Goal: Task Accomplishment & Management: Manage account settings

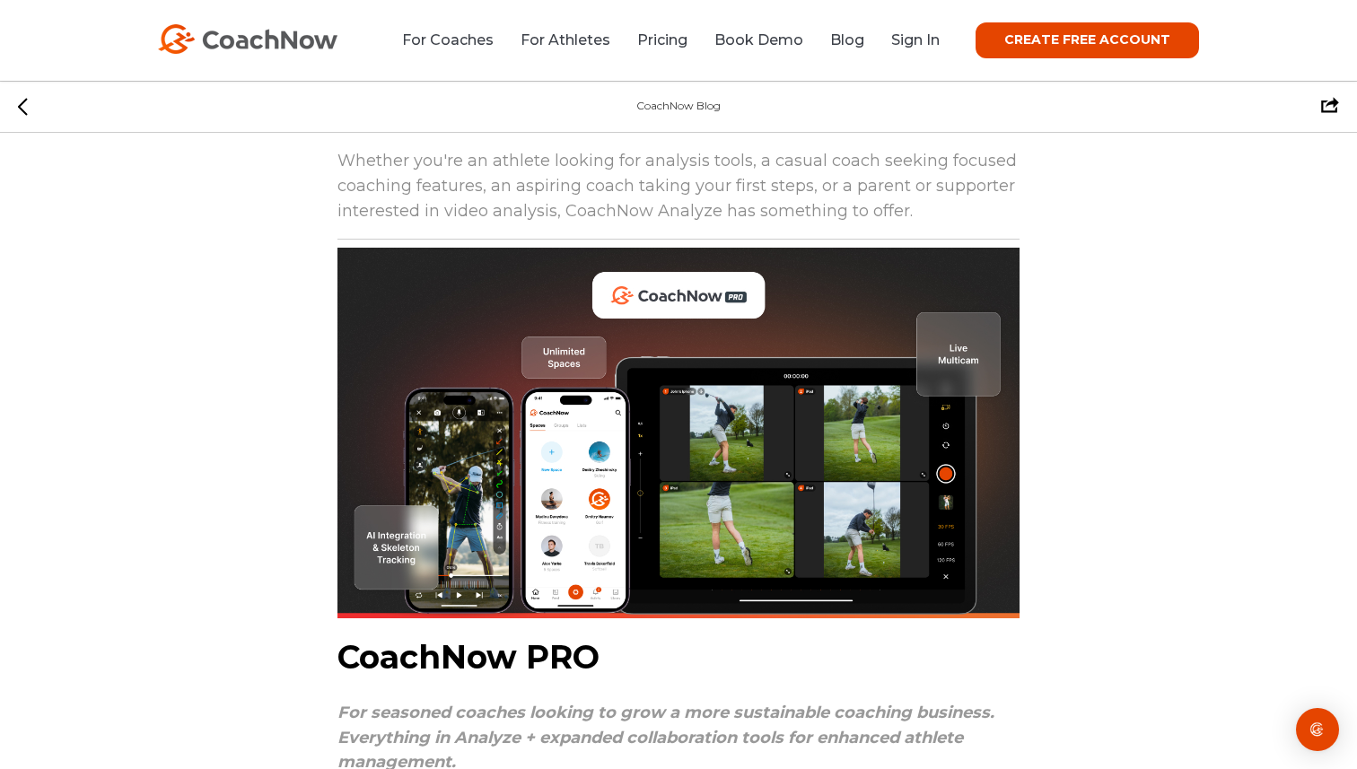
click at [925, 55] on div "For Coaches For Athletes Pricing Book Demo Blog Sign In CREATE FREE ACCOUNT CRE…" at bounding box center [678, 40] width 1041 height 36
click at [922, 51] on div "For Coaches For Athletes Pricing Book Demo Blog Sign In CREATE FREE ACCOUNT CRE…" at bounding box center [678, 40] width 1041 height 36
click at [918, 48] on link "Sign In" at bounding box center [915, 39] width 48 height 17
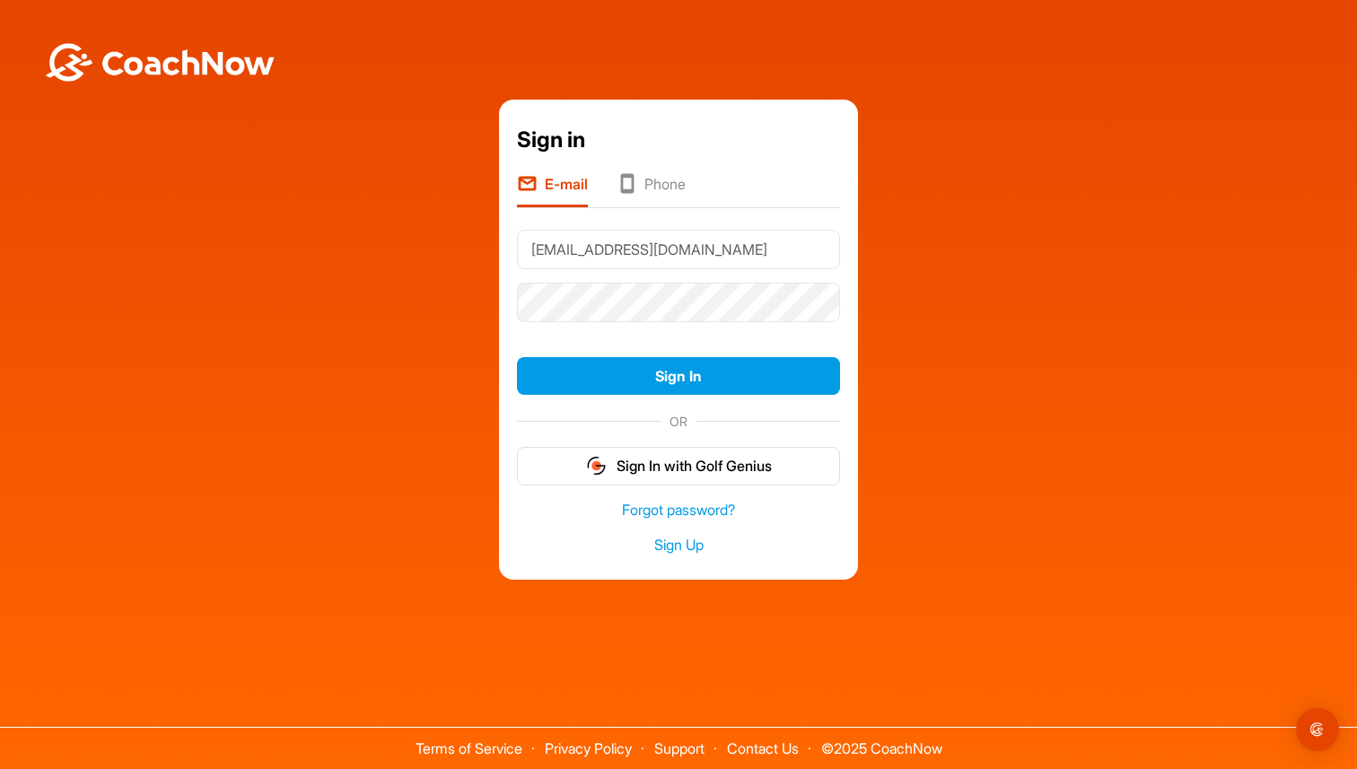
type input "[EMAIL_ADDRESS][DOMAIN_NAME]"
click at [517, 357] on button "Sign In" at bounding box center [678, 376] width 323 height 39
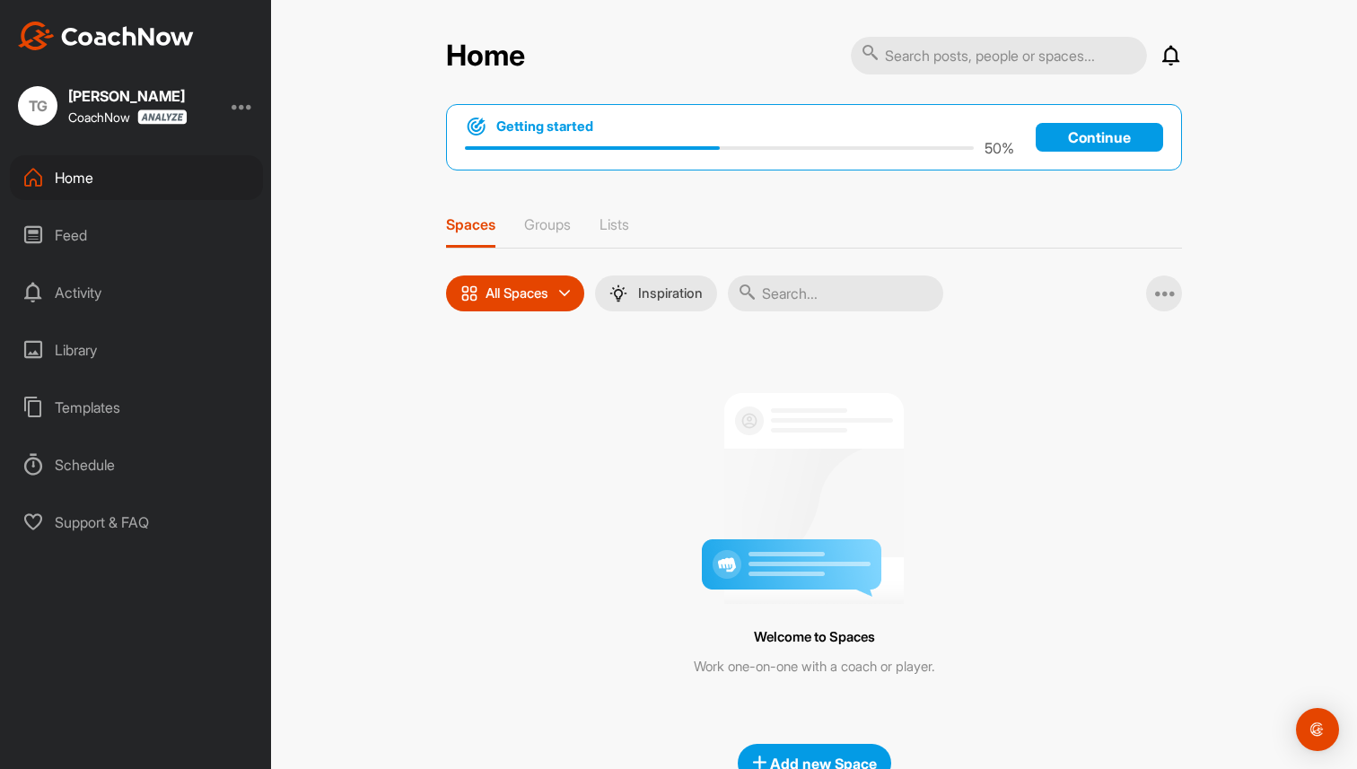
click at [239, 101] on div at bounding box center [243, 106] width 22 height 22
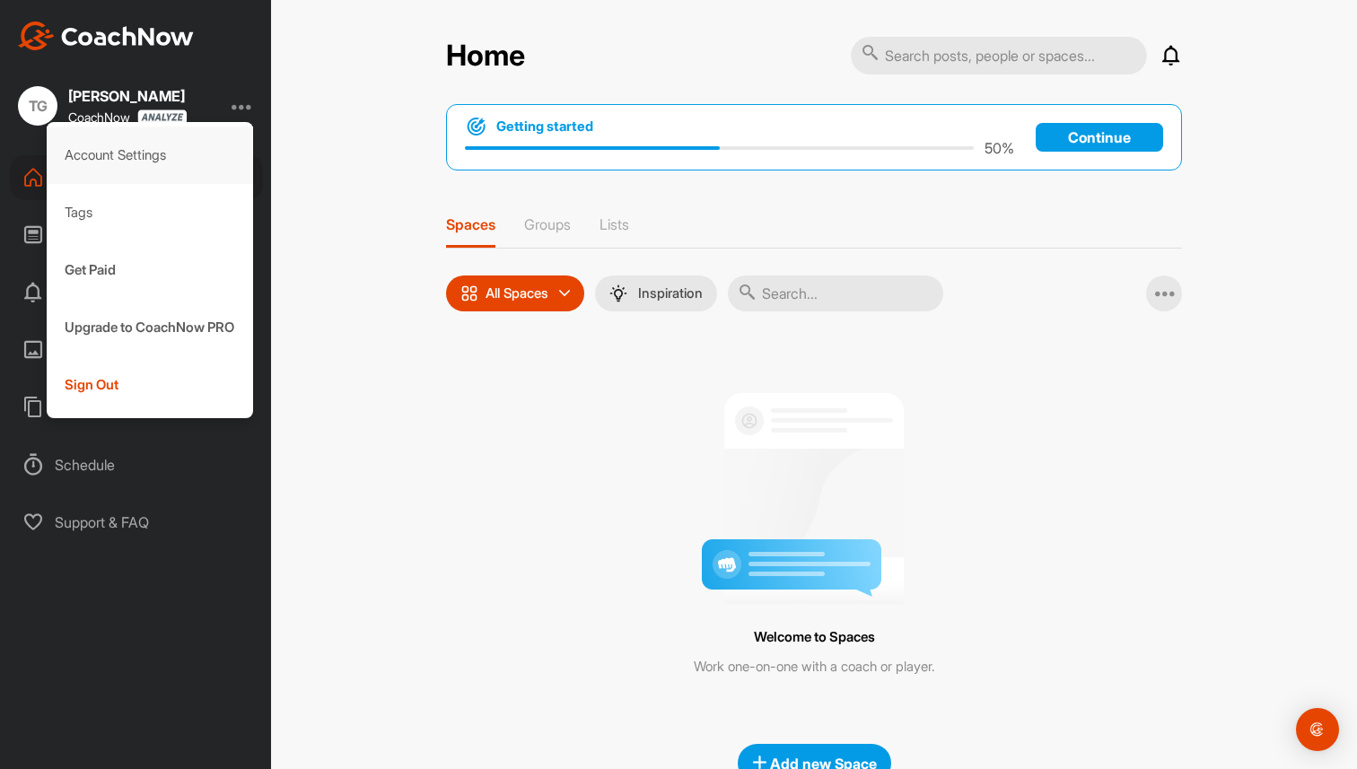
click at [108, 159] on div "Account Settings" at bounding box center [150, 155] width 207 height 57
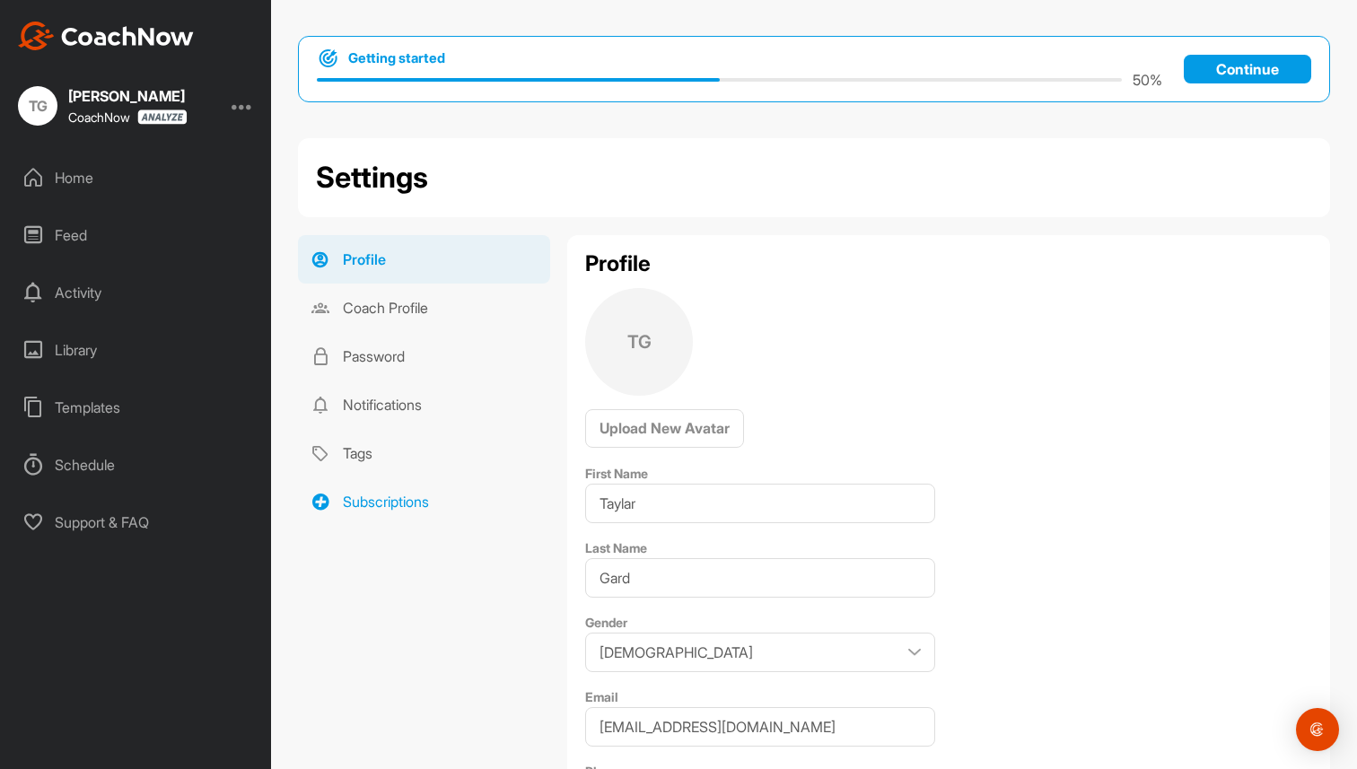
click at [426, 505] on link "Subscriptions" at bounding box center [424, 501] width 252 height 48
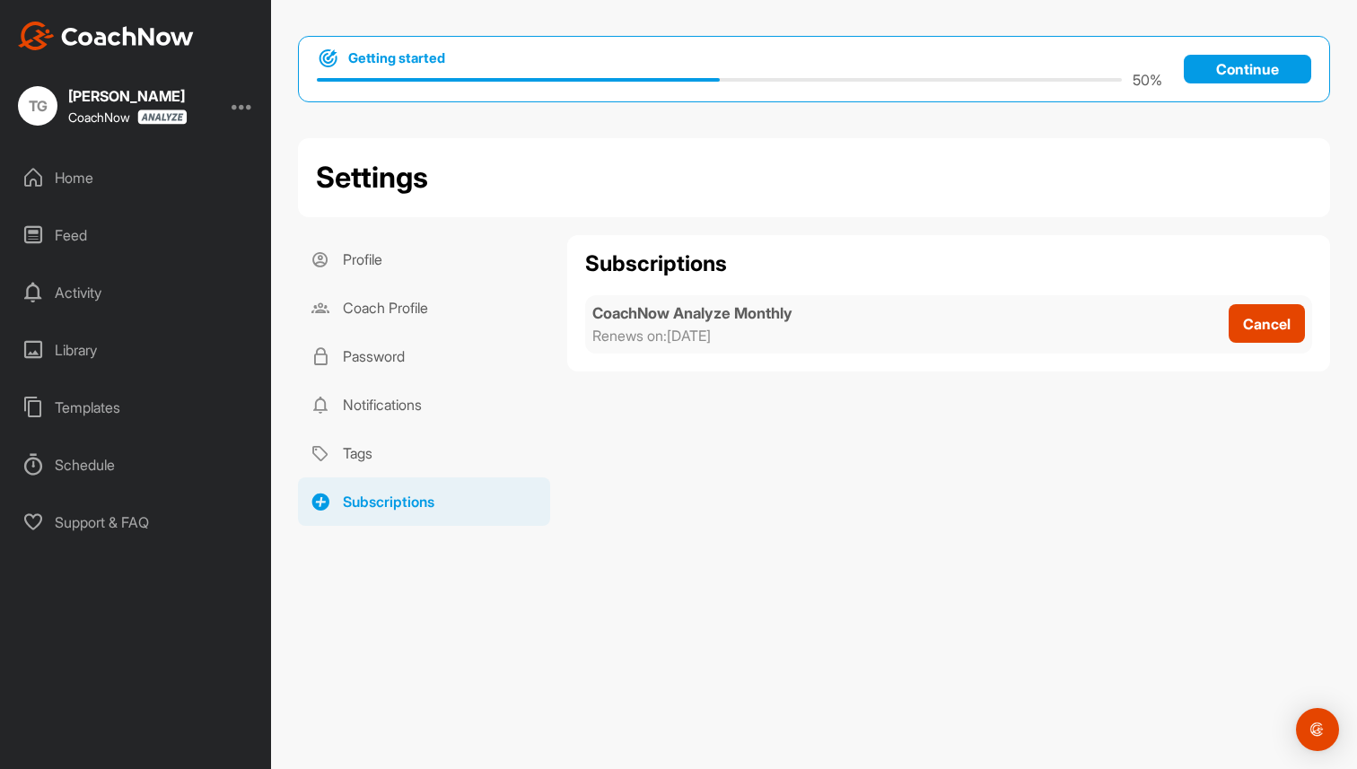
click at [62, 166] on div "Home" at bounding box center [136, 177] width 253 height 45
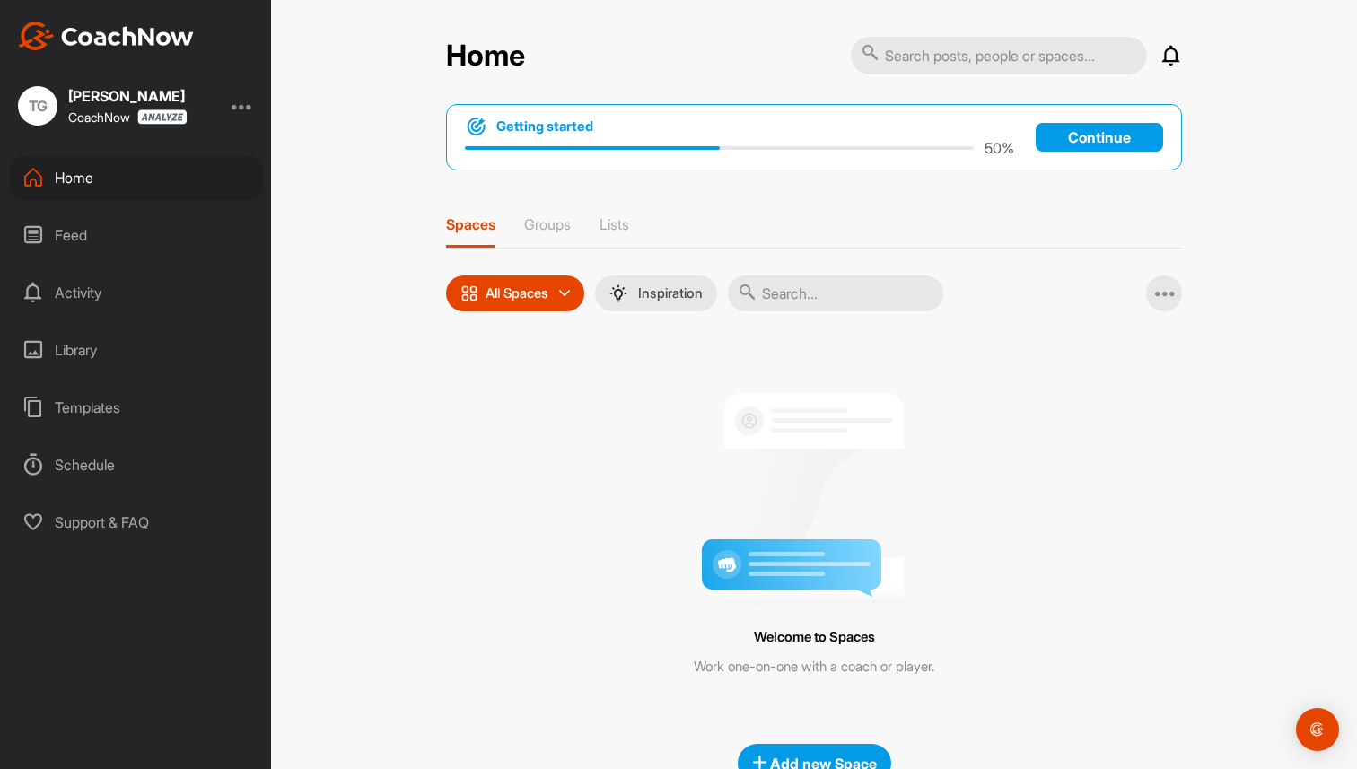
click at [91, 250] on div "Feed" at bounding box center [136, 235] width 253 height 45
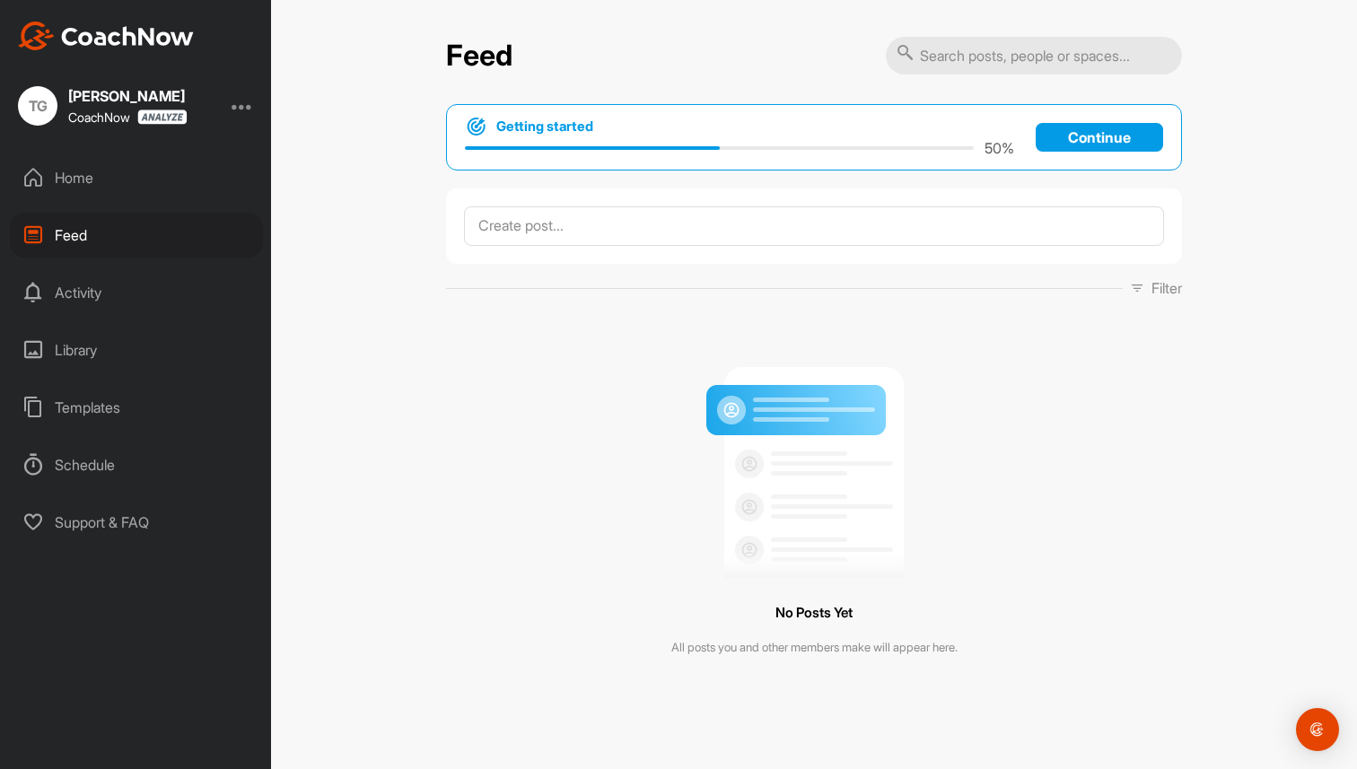
click at [79, 187] on div "Home" at bounding box center [136, 177] width 253 height 45
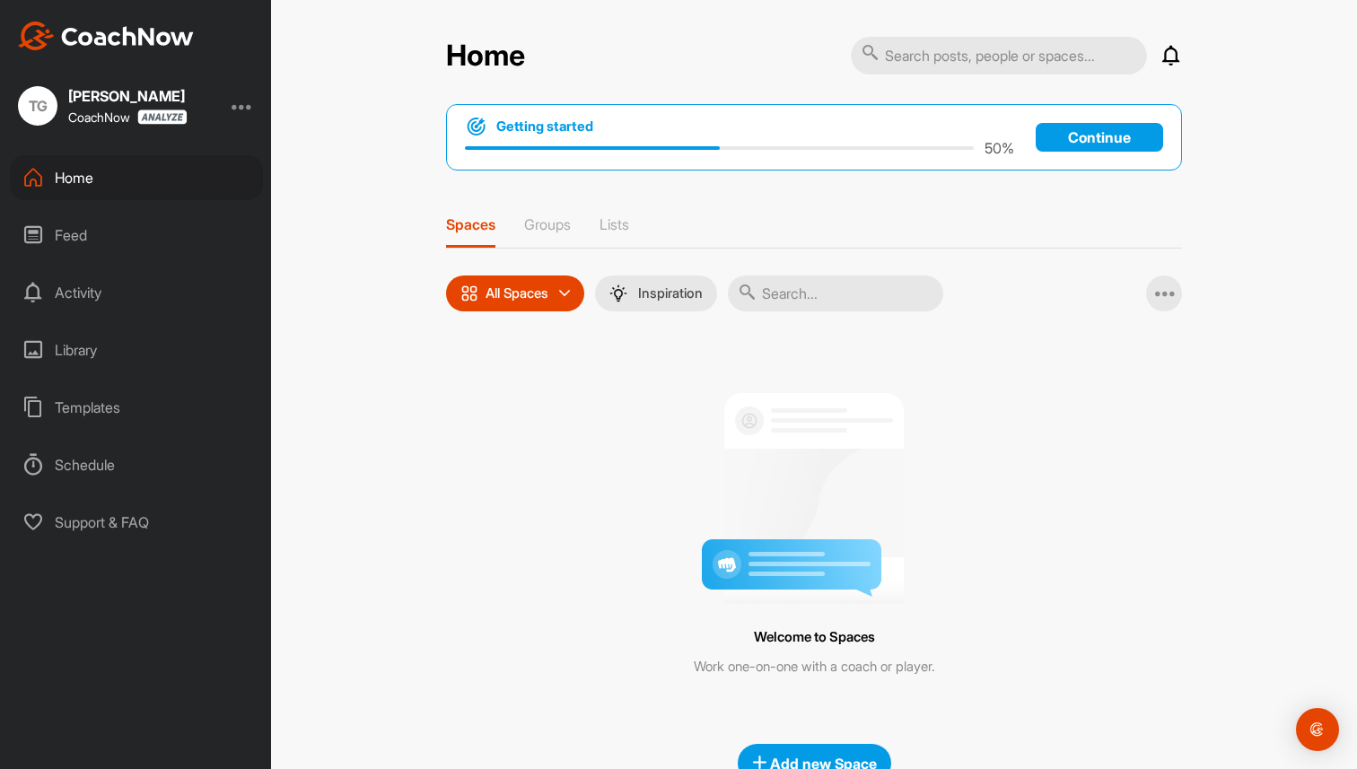
click at [245, 97] on div at bounding box center [243, 106] width 22 height 22
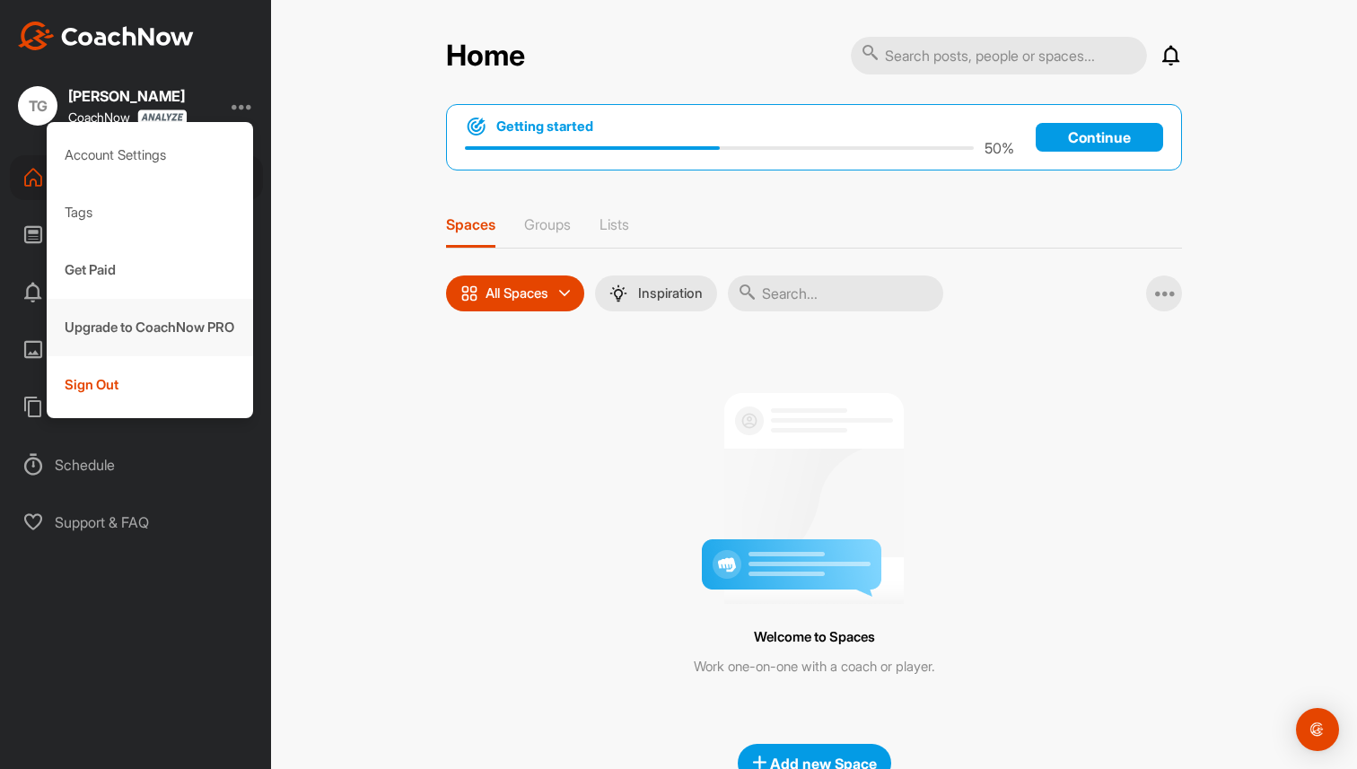
click at [134, 334] on div "Upgrade to CoachNow PRO" at bounding box center [150, 327] width 207 height 57
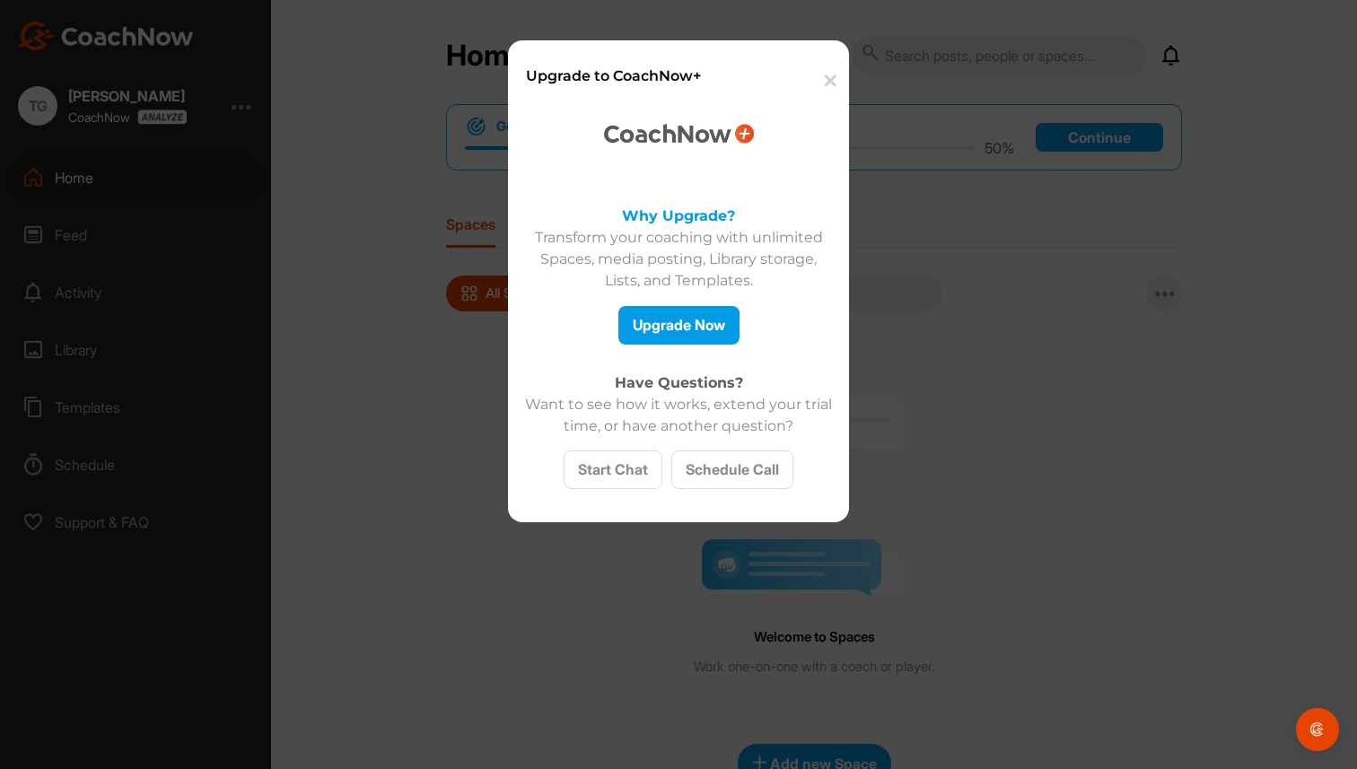
click at [826, 86] on button "✕" at bounding box center [828, 81] width 39 height 55
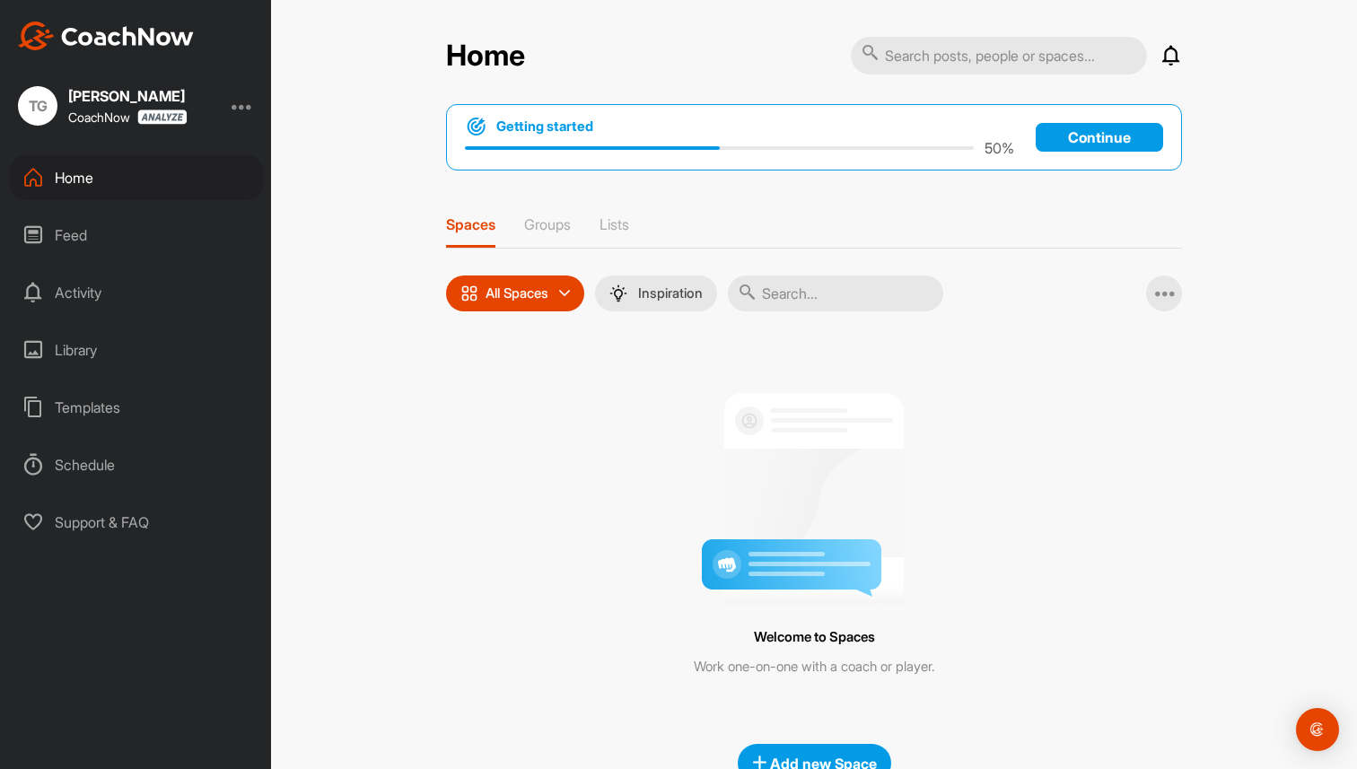
click at [437, 370] on div "Home Notifications Invitations No Notifications View All Getting started 50 % C…" at bounding box center [814, 416] width 772 height 761
click at [62, 164] on div "Home" at bounding box center [136, 177] width 253 height 45
